Goal: Transaction & Acquisition: Obtain resource

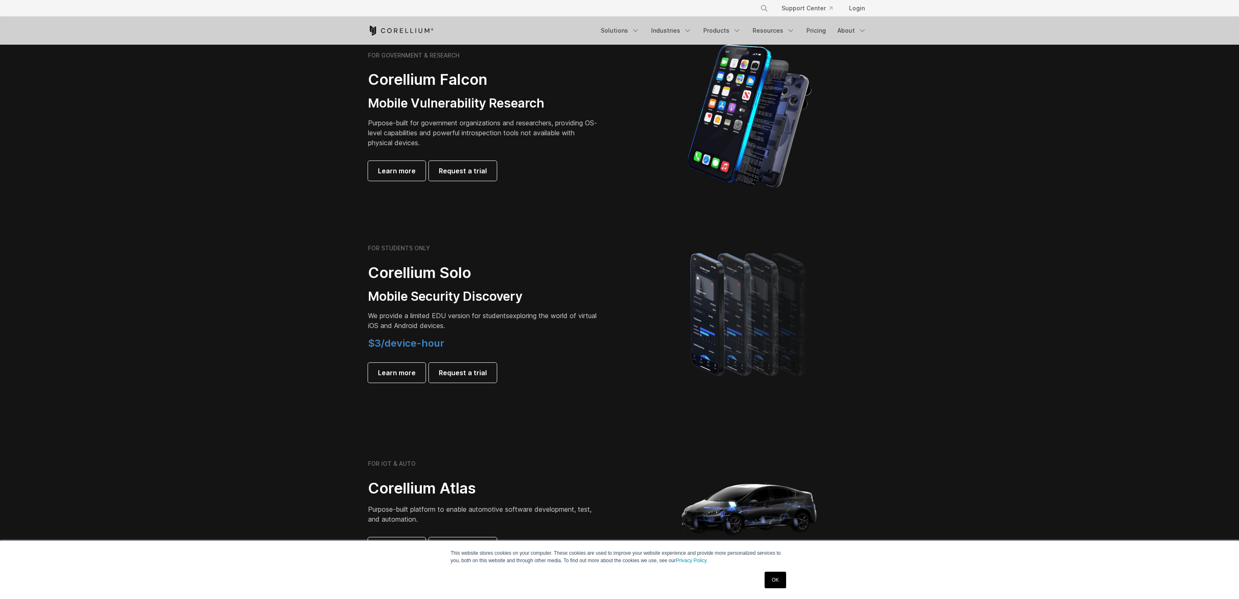
scroll to position [401, 0]
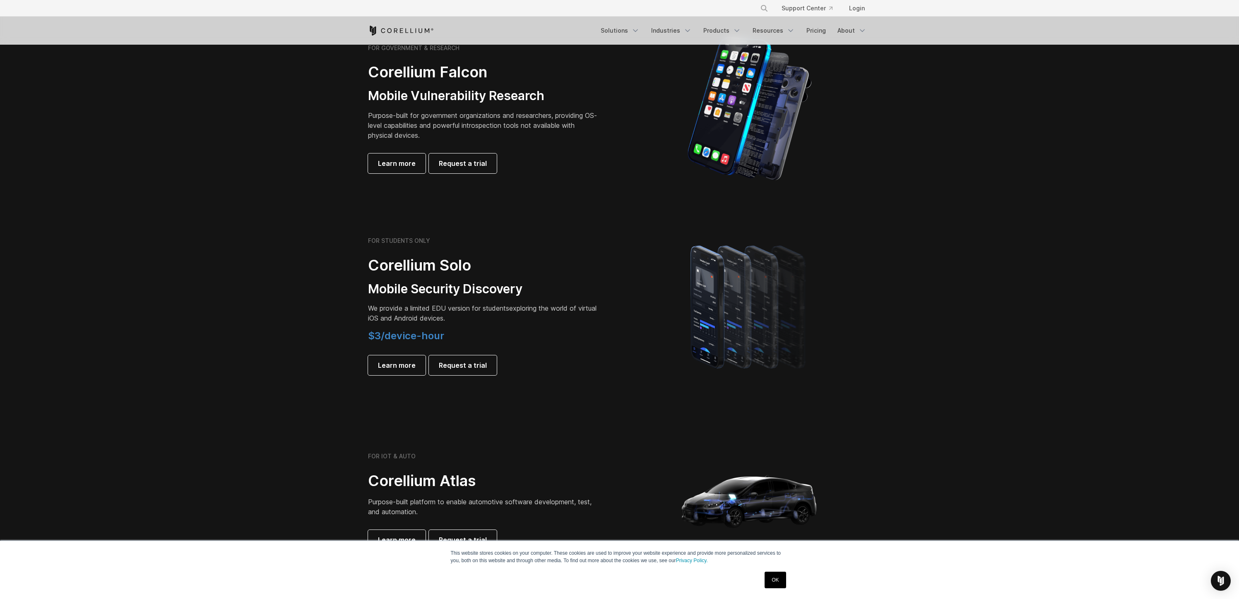
click at [399, 310] on span "We provide a limited EDU version for students" at bounding box center [438, 308] width 141 height 8
click at [501, 322] on p "We provide a limited EDU version for students exploring the world of virtual iO…" at bounding box center [484, 313] width 232 height 20
click at [449, 315] on p "We provide a limited EDU version for students exploring the world of virtual iO…" at bounding box center [484, 313] width 232 height 20
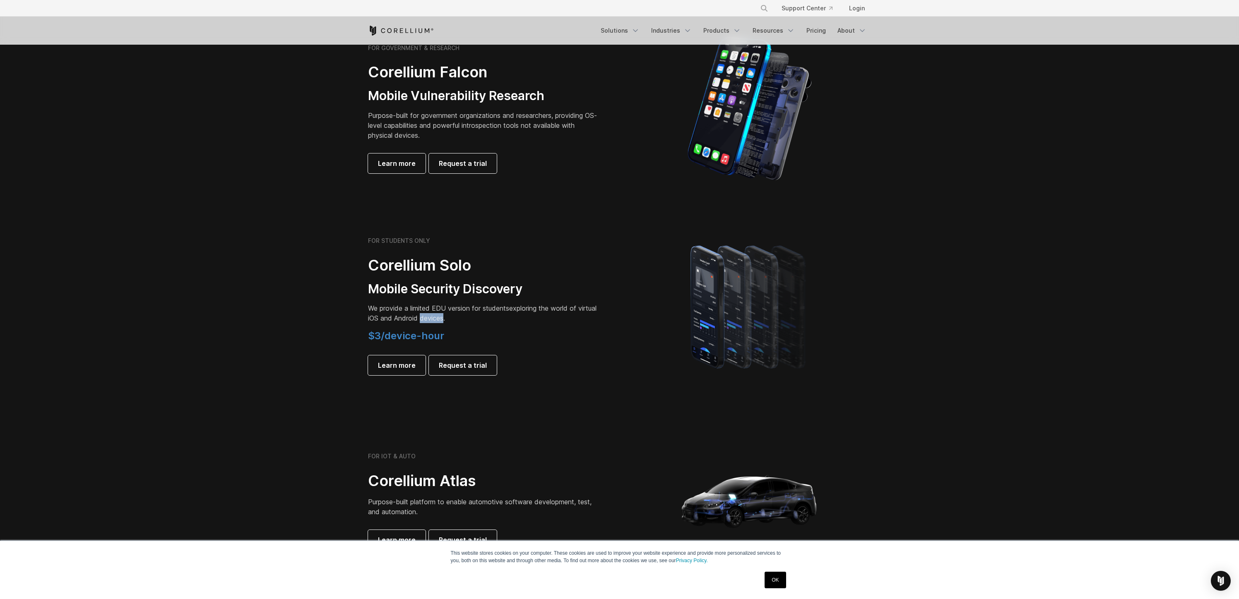
click at [449, 315] on p "We provide a limited EDU version for students exploring the world of virtual iO…" at bounding box center [484, 313] width 232 height 20
click at [560, 322] on p "We provide a limited EDU version for students exploring the world of virtual iO…" at bounding box center [484, 313] width 232 height 20
click at [466, 316] on p "We provide a limited EDU version for students exploring the world of virtual iO…" at bounding box center [484, 313] width 232 height 20
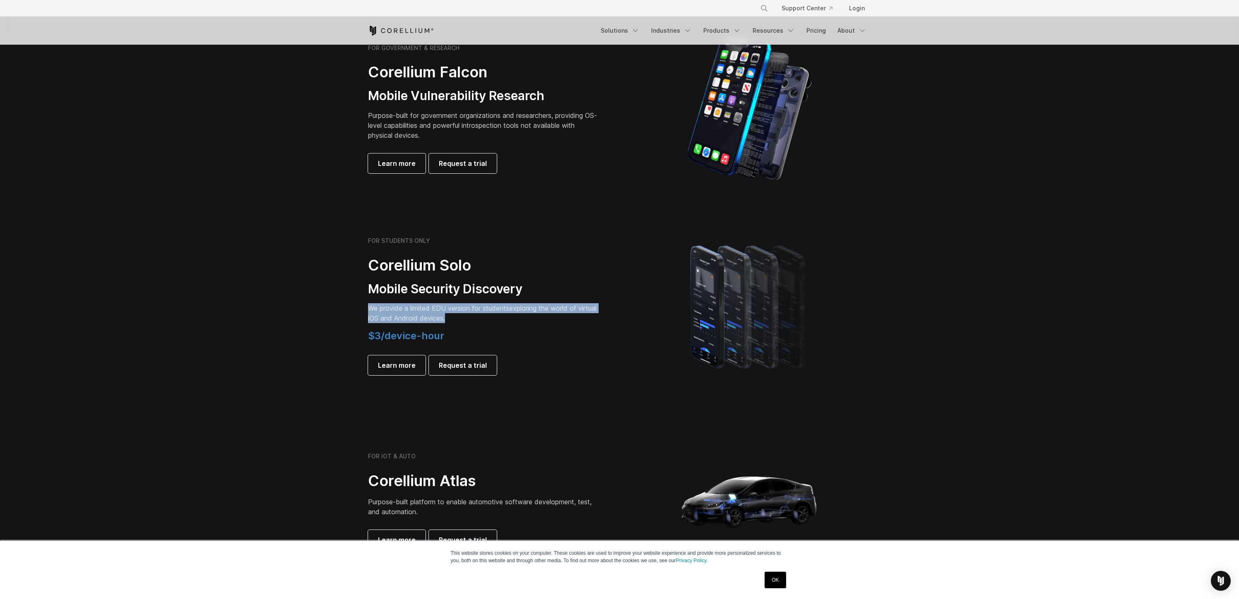
click at [466, 316] on p "We provide a limited EDU version for students exploring the world of virtual iO…" at bounding box center [484, 313] width 232 height 20
click at [596, 325] on div "FOR STUDENTS ONLY Corellium Solo Mobile Security Discovery We provide a limited…" at bounding box center [484, 306] width 232 height 138
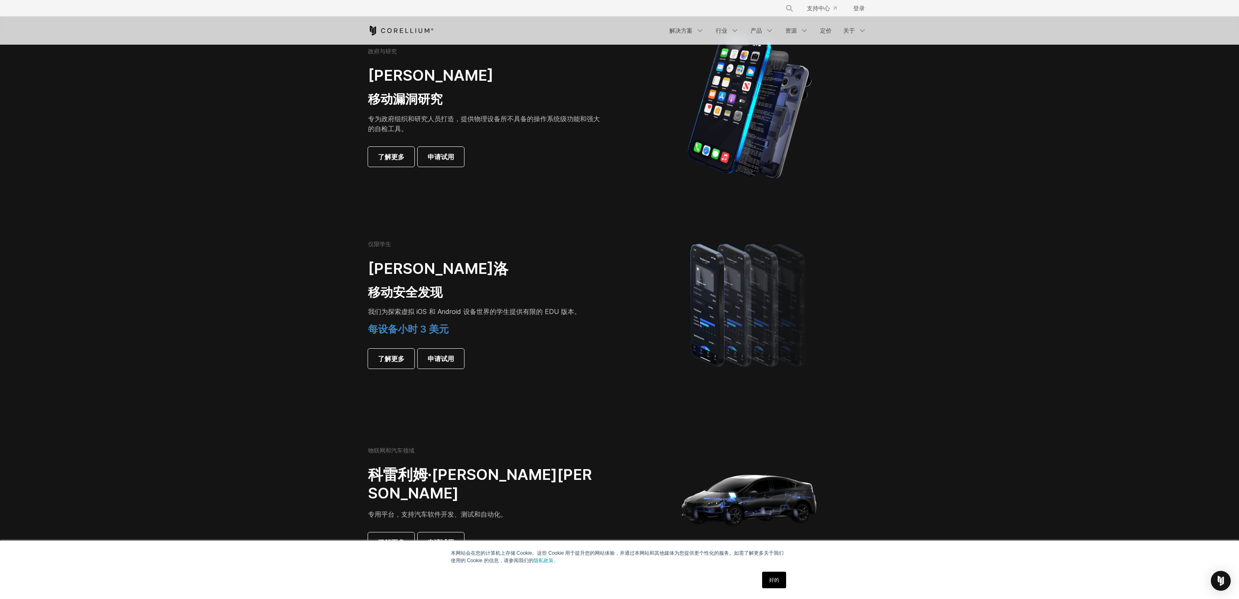
scroll to position [476, 0]
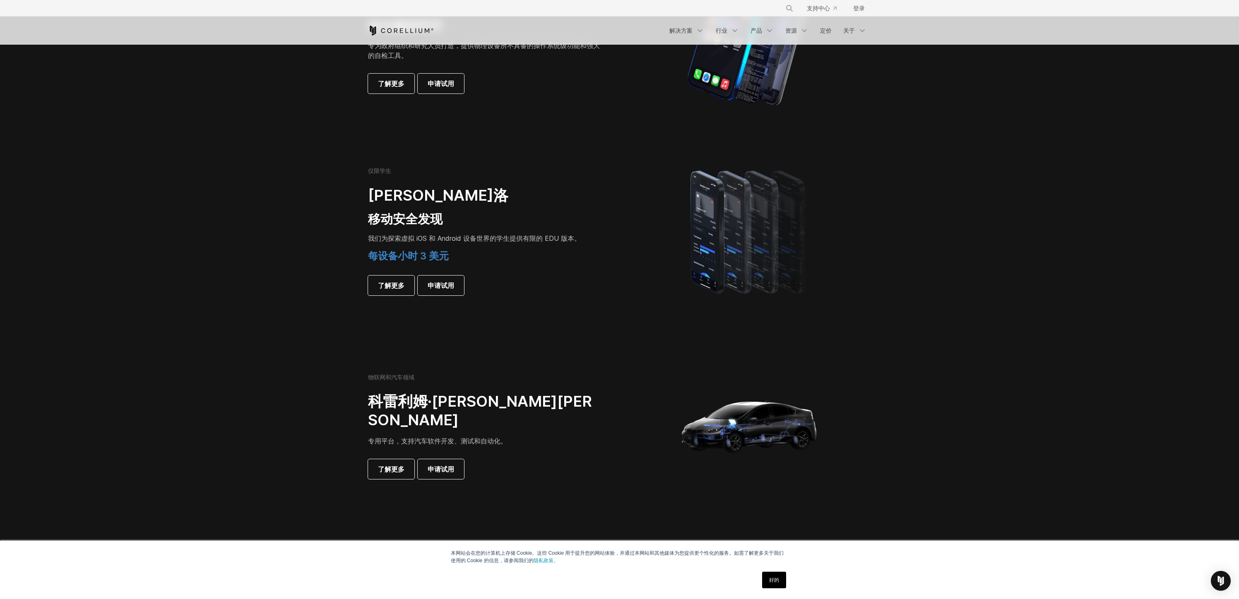
click at [459, 236] on font "我们为探索虚拟 iOS 和 Android 设备世界的" at bounding box center [432, 238] width 128 height 8
click at [509, 270] on div "每设备小时 3 美元 了解更多 申请试用" at bounding box center [484, 273] width 232 height 46
click at [450, 286] on font "申请试用" at bounding box center [441, 285] width 26 height 8
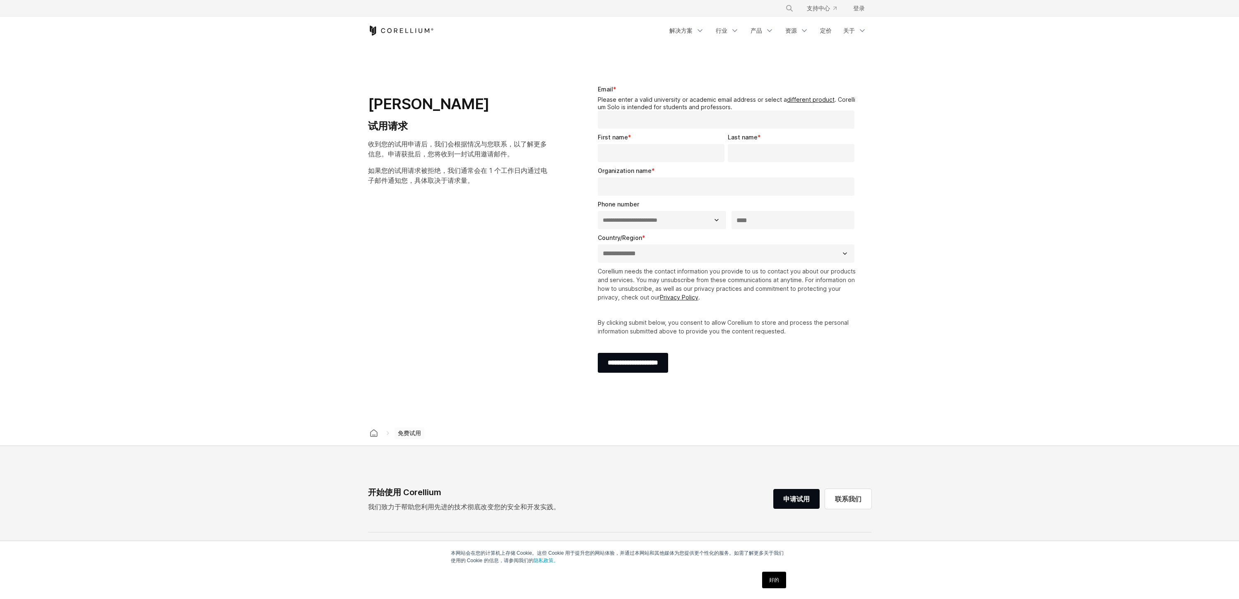
select select "**"
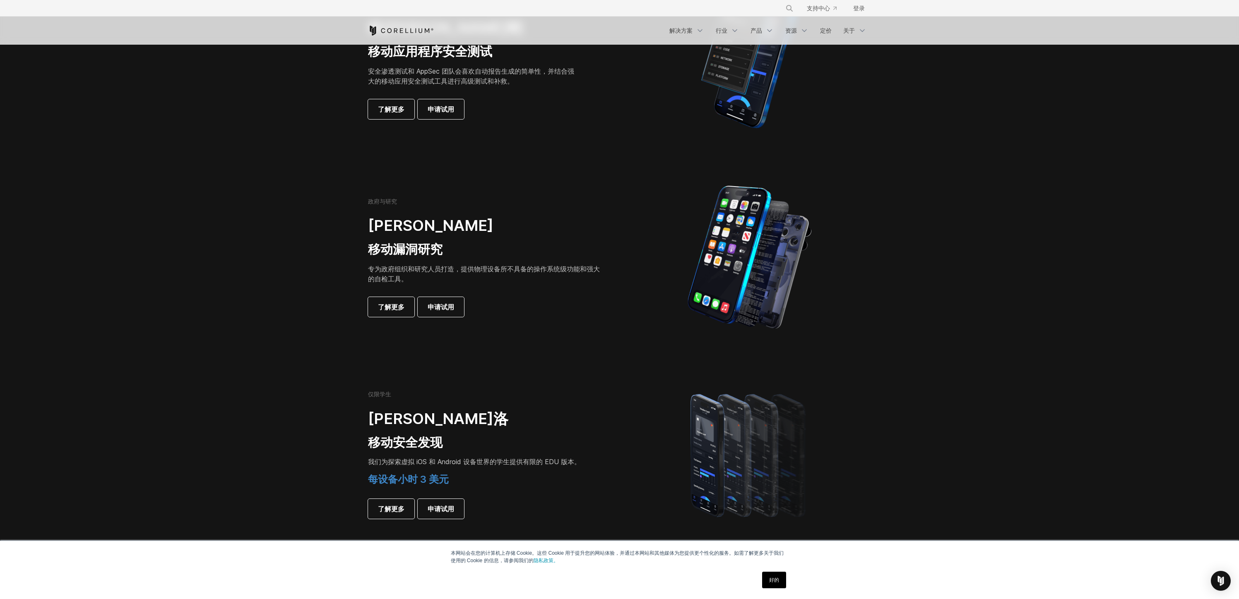
scroll to position [326, 0]
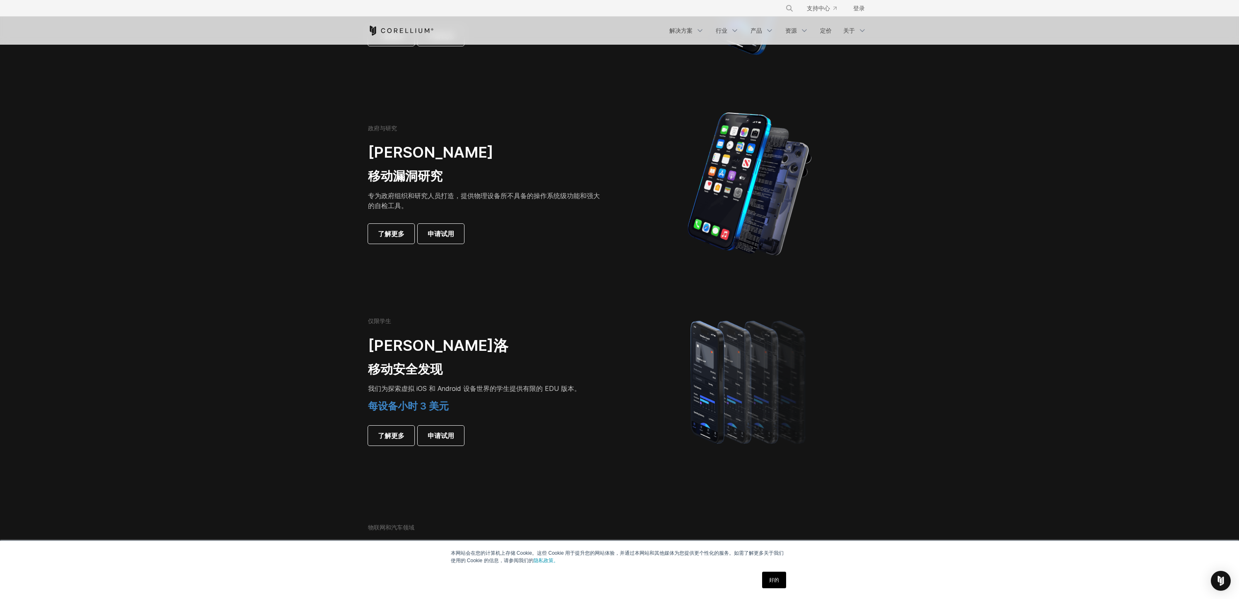
click at [425, 404] on font "每设备小时 3 美元" at bounding box center [408, 406] width 81 height 12
